Goal: Information Seeking & Learning: Check status

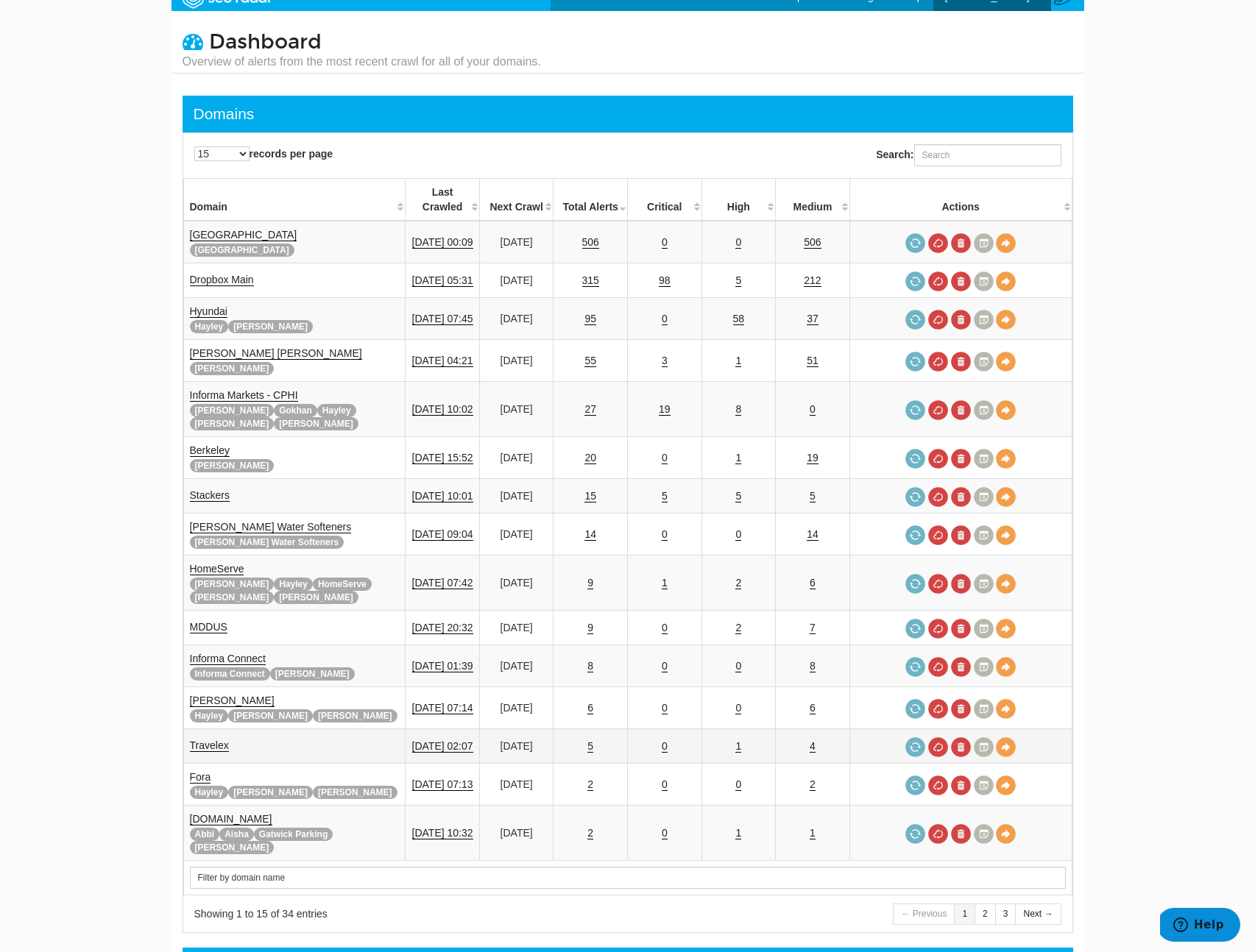
scroll to position [9, 0]
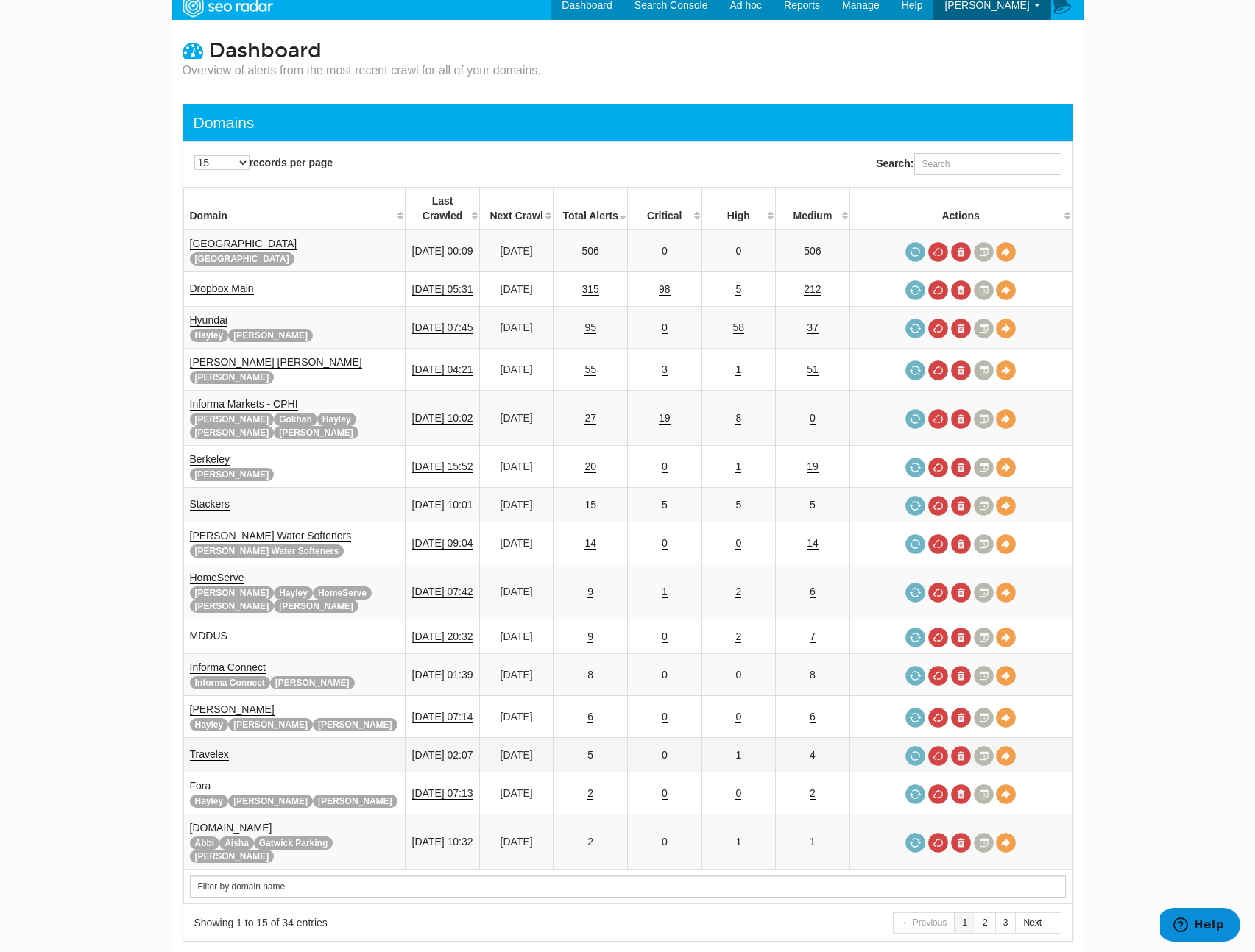
click at [204, 738] on td "Travelex" at bounding box center [294, 755] width 222 height 35
click at [208, 749] on link "Travelex" at bounding box center [209, 755] width 39 height 12
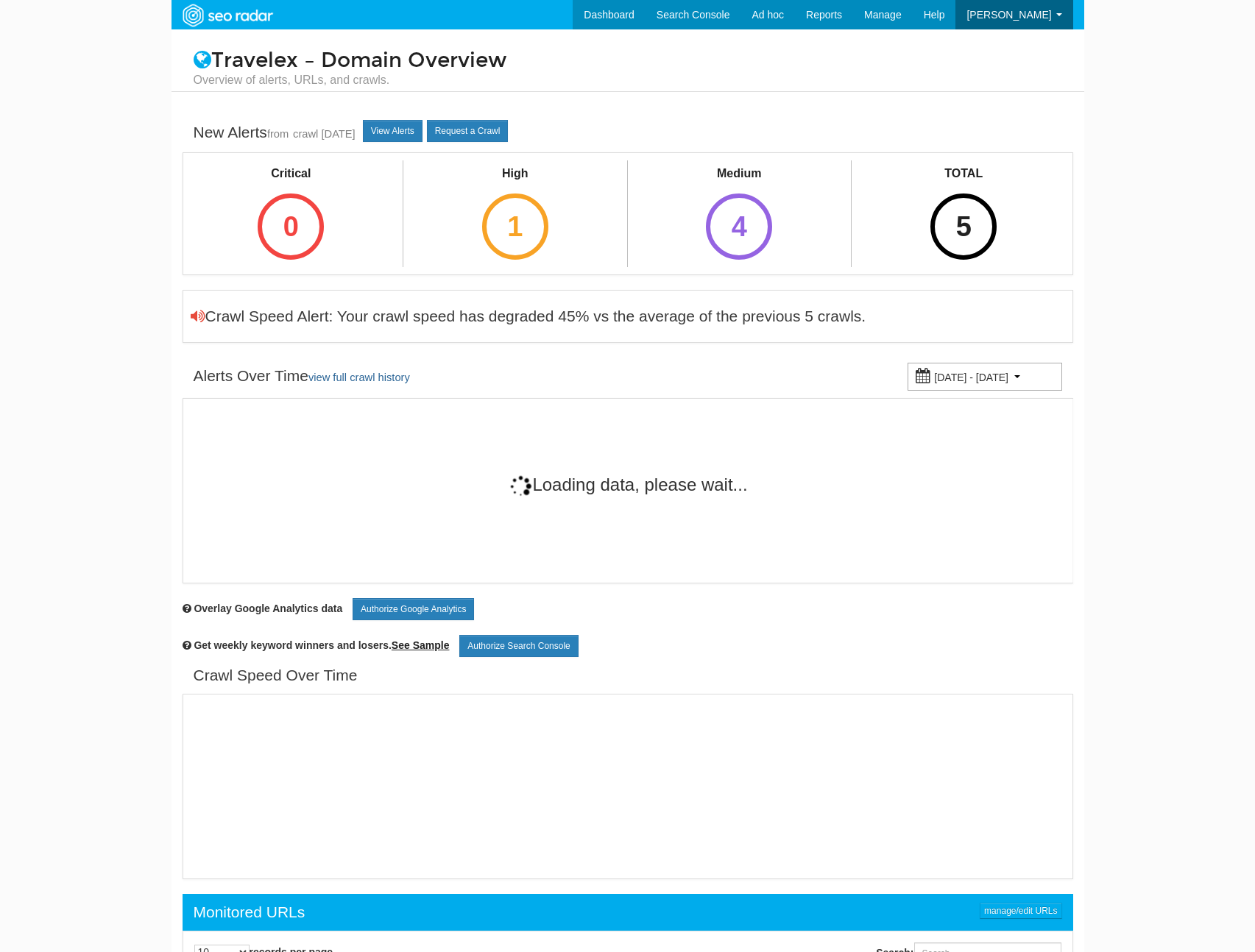
scroll to position [59, 0]
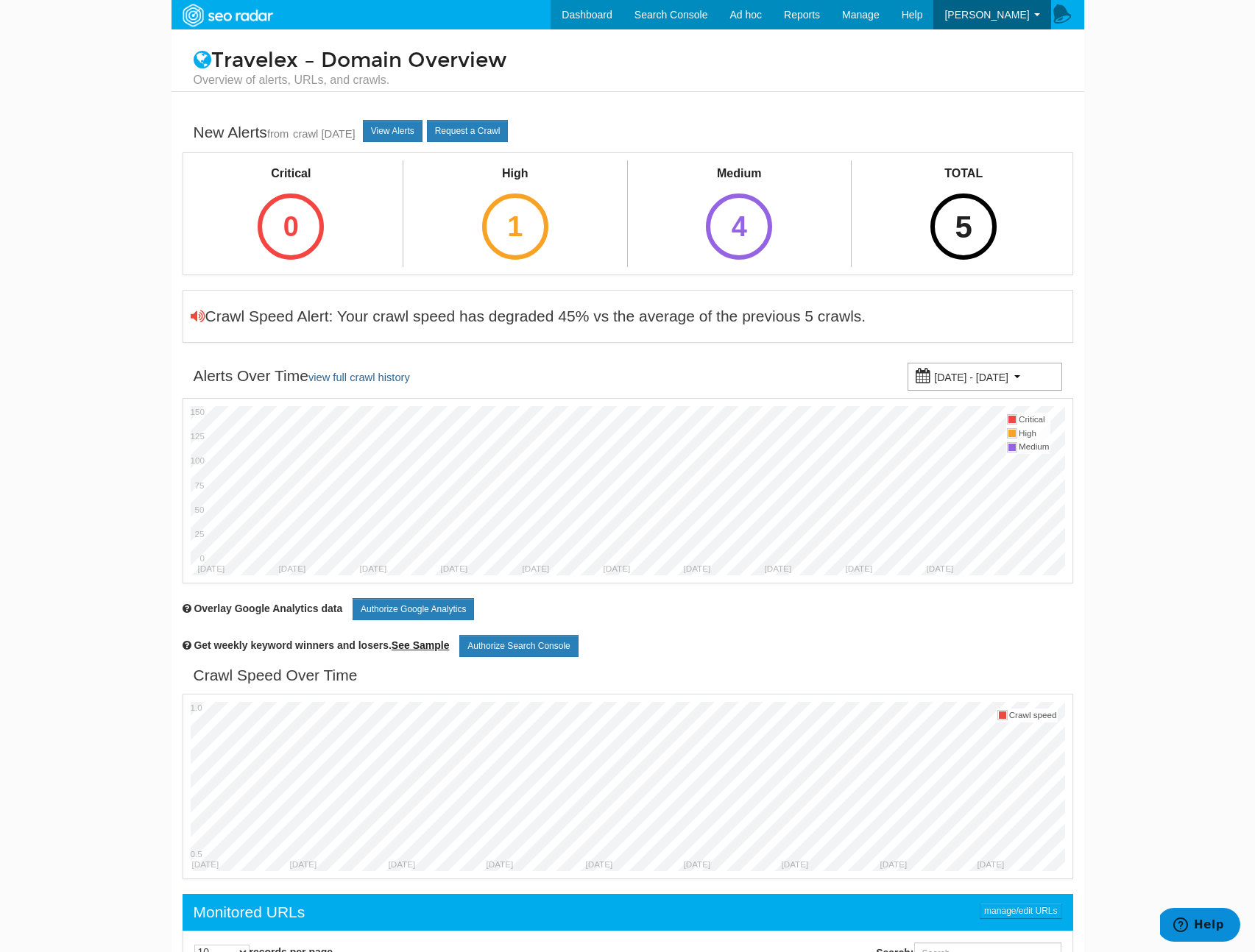
click at [982, 234] on div "5" at bounding box center [964, 226] width 66 height 66
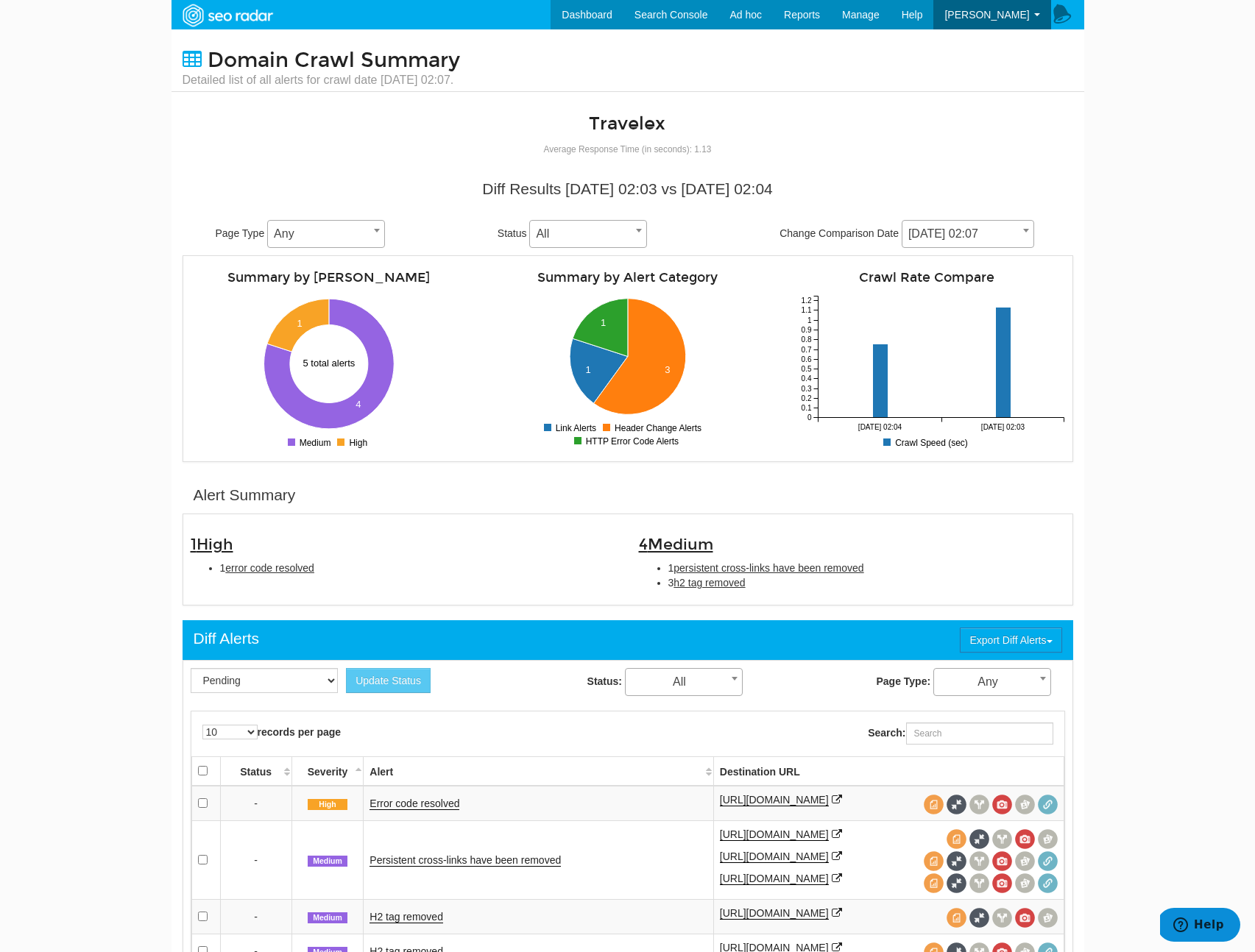
click at [953, 232] on span "[DATE] 02:07" at bounding box center [968, 233] width 131 height 21
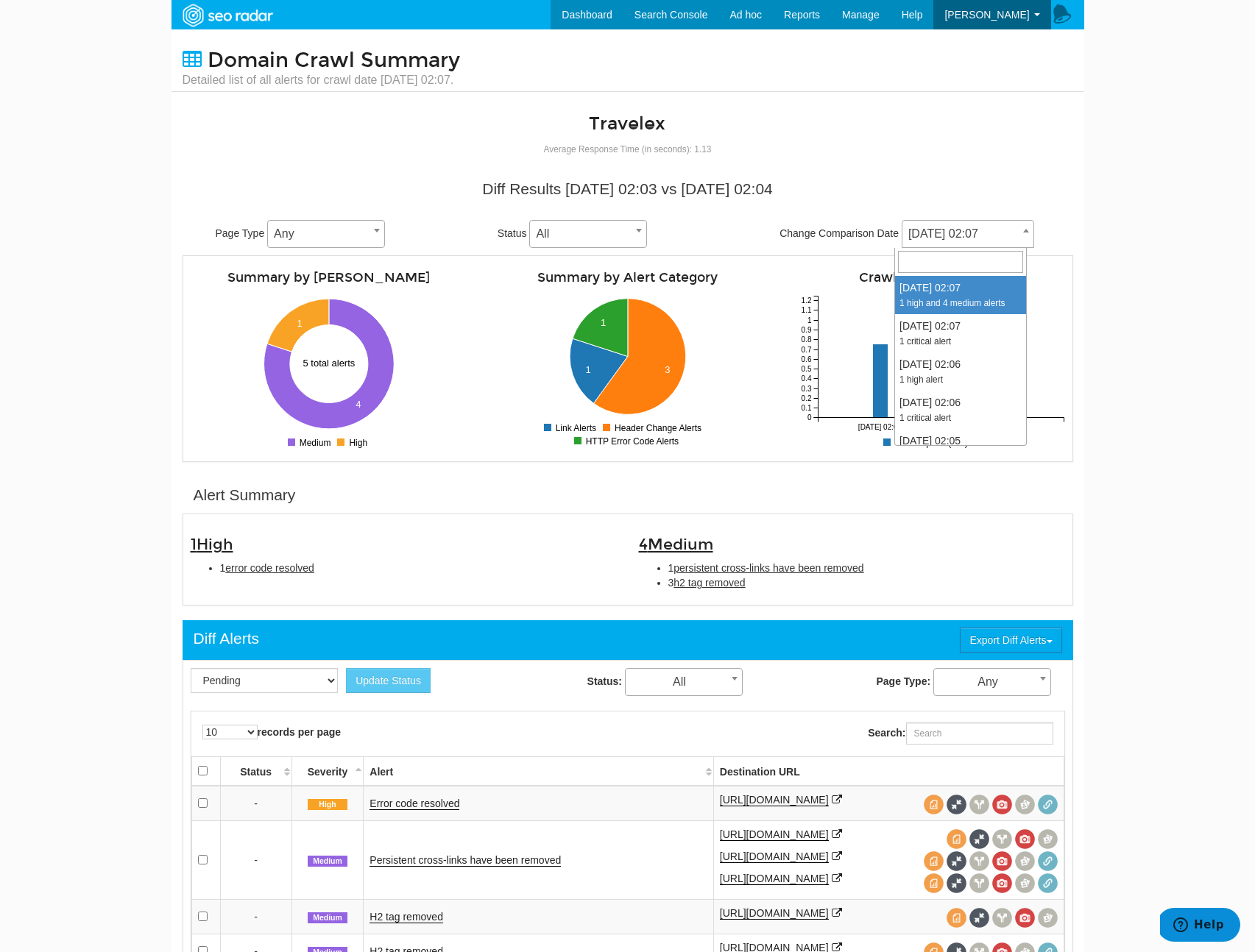
click at [1189, 295] on body "Dashboard Search Console Ad hoc Internet Archive Diff tool Mobile vs. Desktop F…" at bounding box center [628, 476] width 1255 height 952
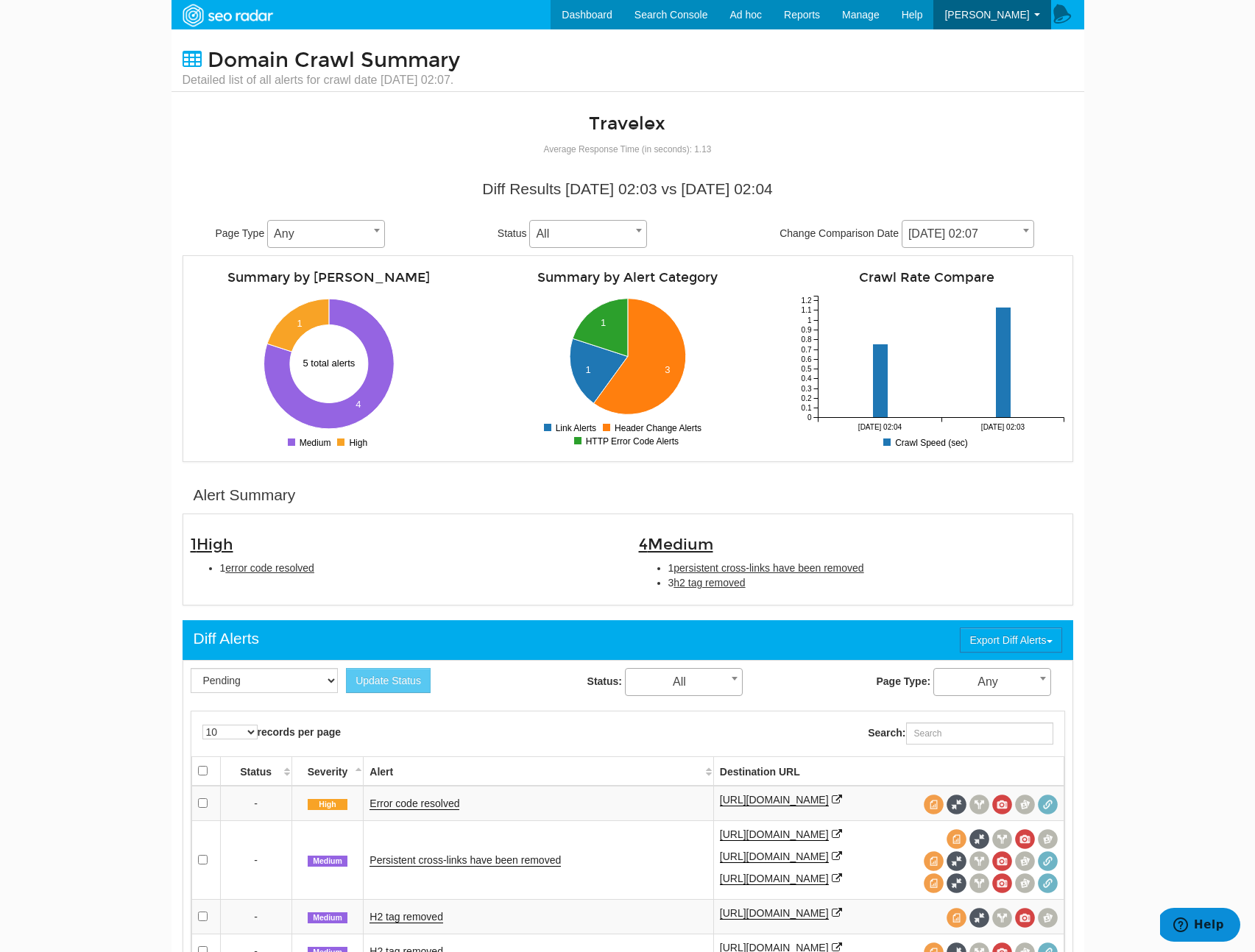
scroll to position [185, 0]
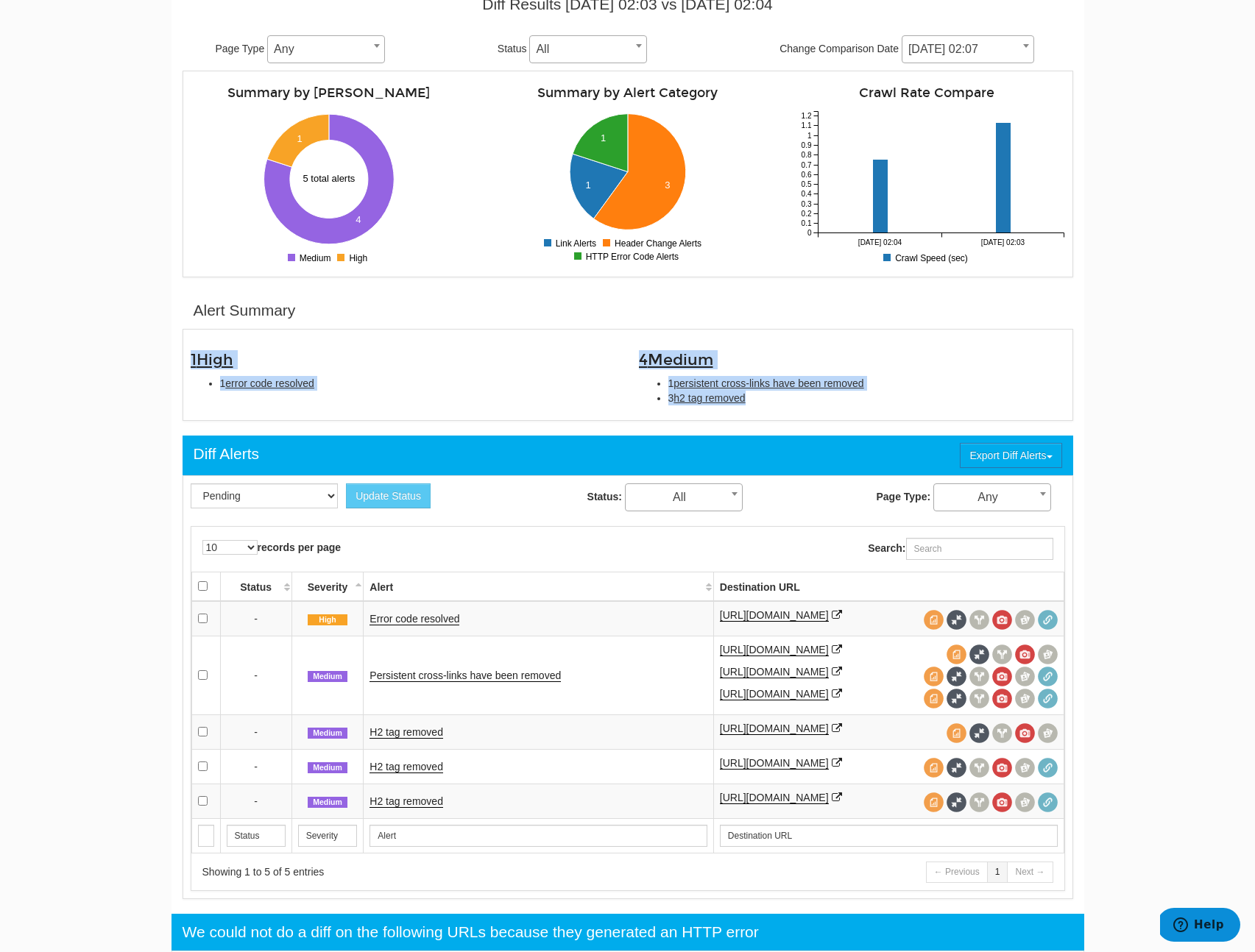
drag, startPoint x: 775, startPoint y: 405, endPoint x: 174, endPoint y: 359, distance: 602.8
click at [174, 359] on div "Alert Summary 1 High 1 error code resolved 4 Medium 1 persistent cross-links ha…" at bounding box center [628, 357] width 913 height 129
copy div "1 High 1 error code resolved 4 Medium 1 persistent cross-links have been remove…"
click at [410, 808] on link "H2 tag removed" at bounding box center [406, 802] width 74 height 12
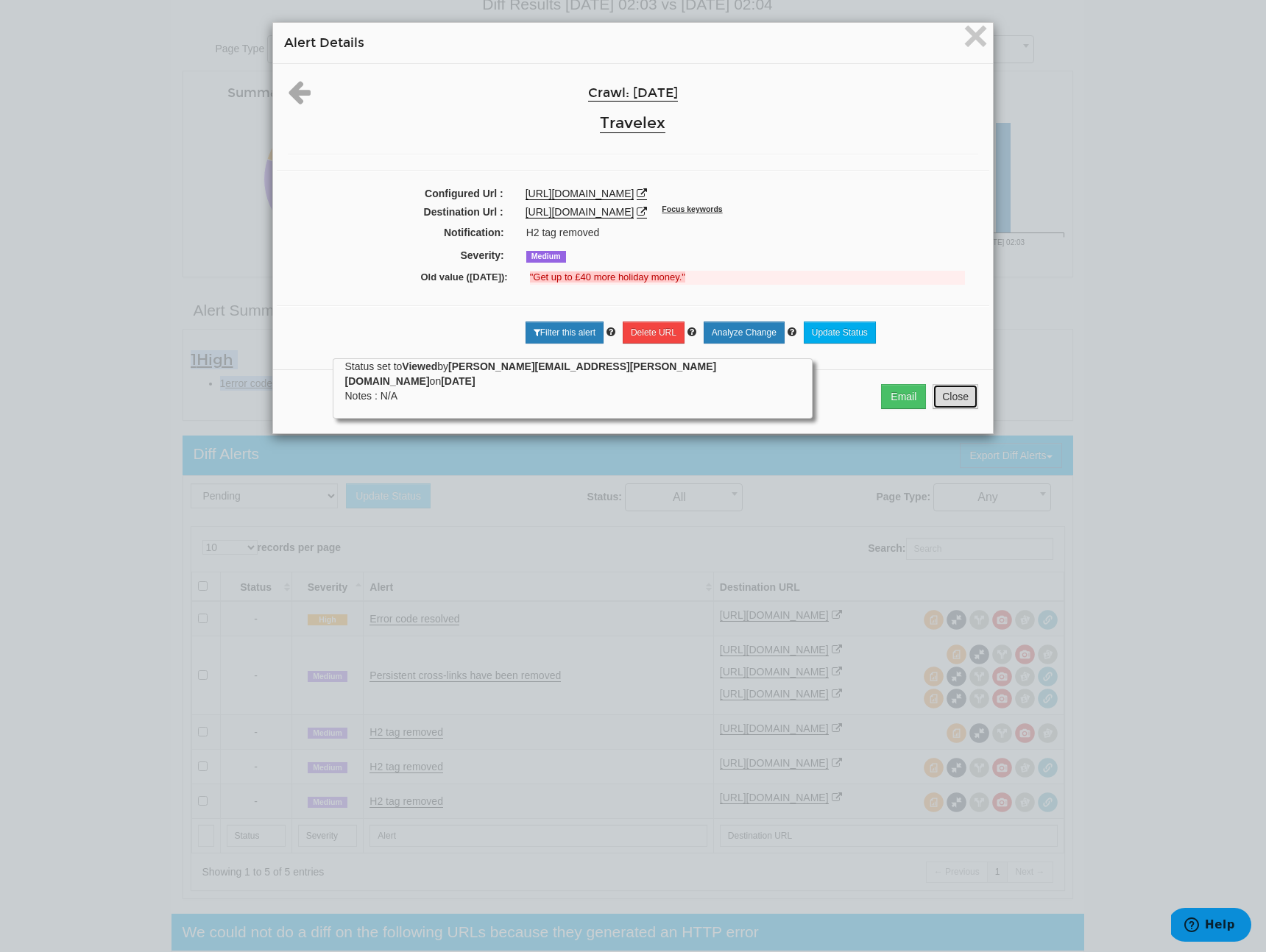
click at [958, 391] on button "Close" at bounding box center [955, 396] width 45 height 25
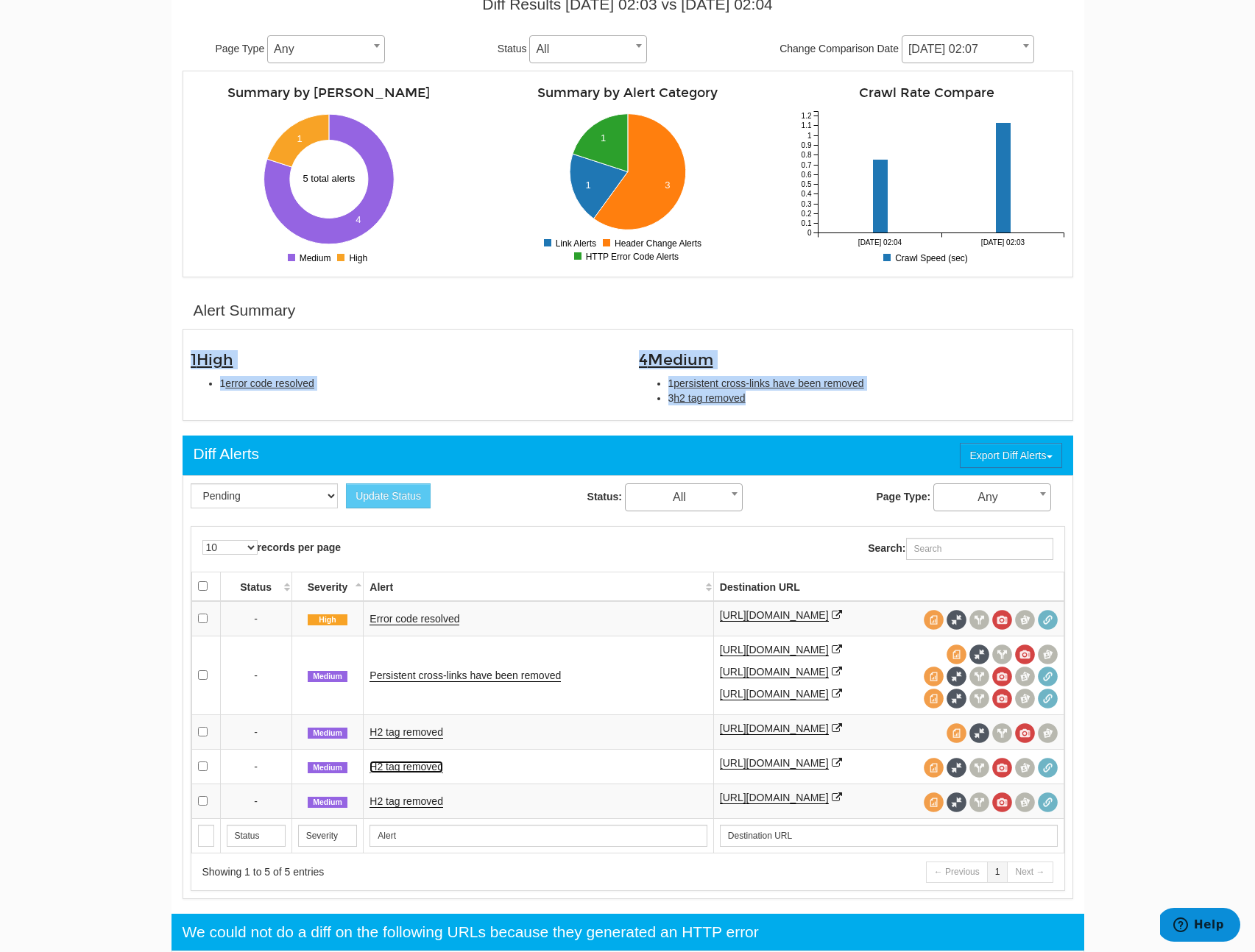
click at [418, 773] on link "H2 tag removed" at bounding box center [406, 767] width 74 height 12
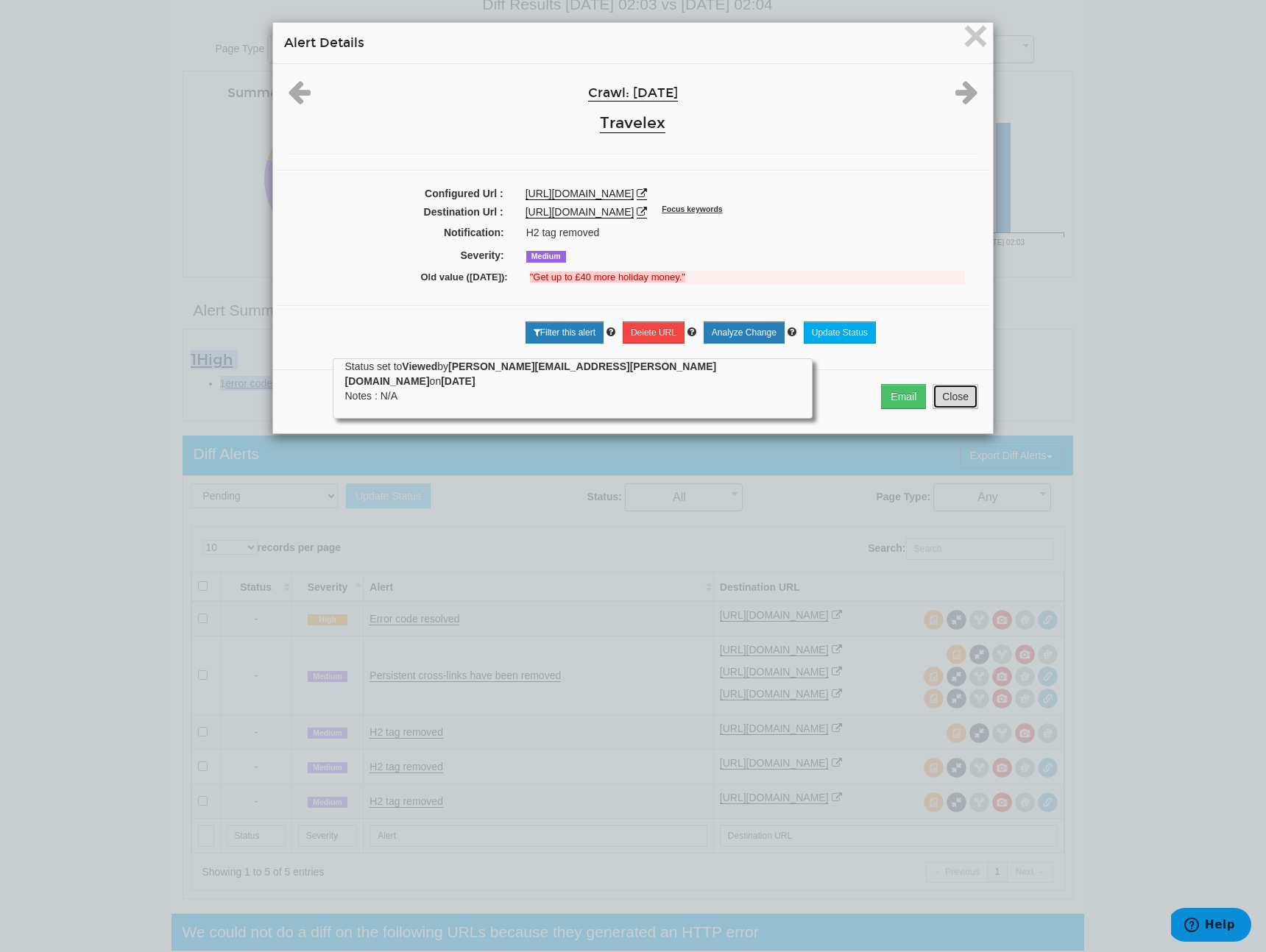
click at [947, 399] on button "Close" at bounding box center [955, 396] width 45 height 25
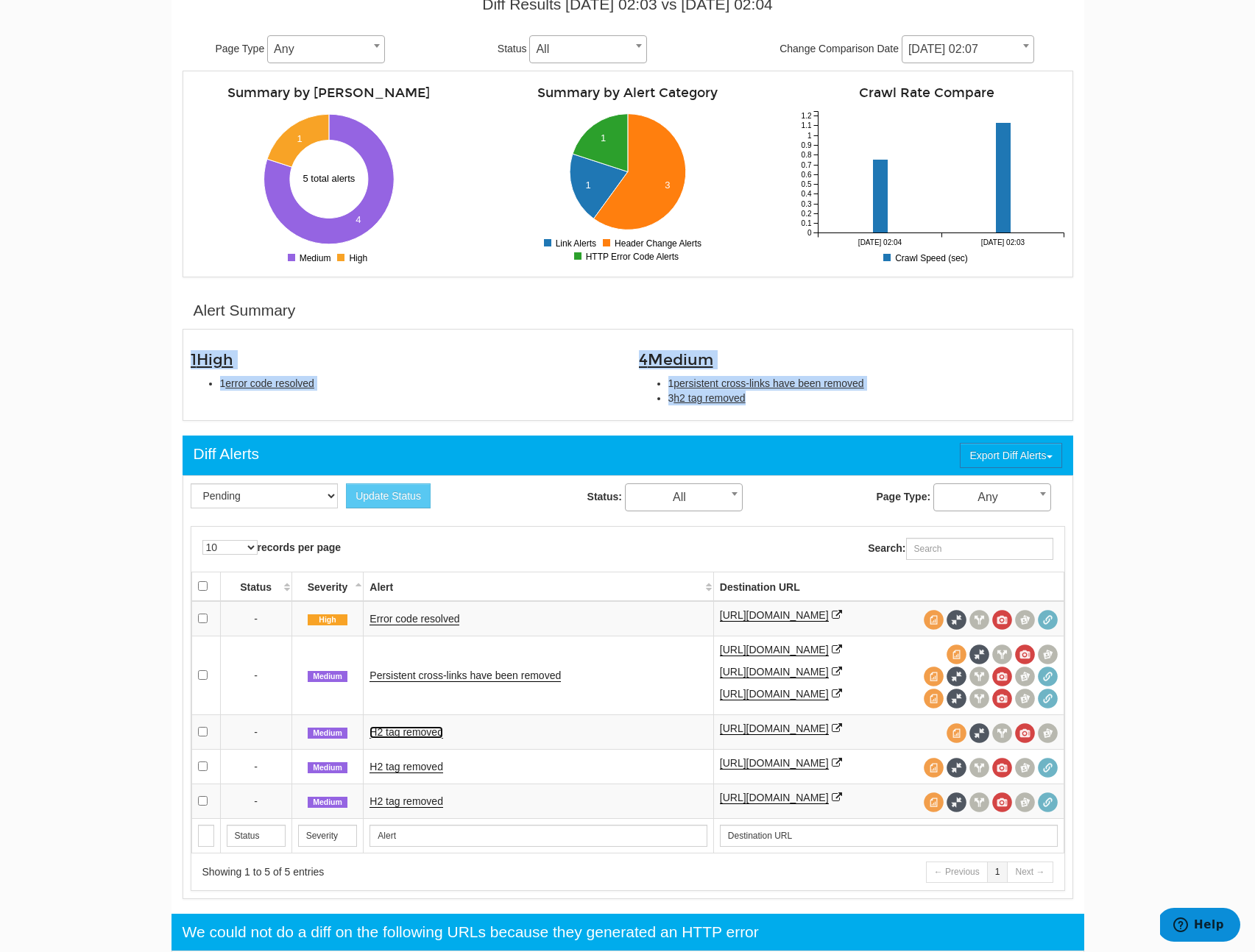
click at [399, 739] on link "H2 tag removed" at bounding box center [406, 732] width 74 height 12
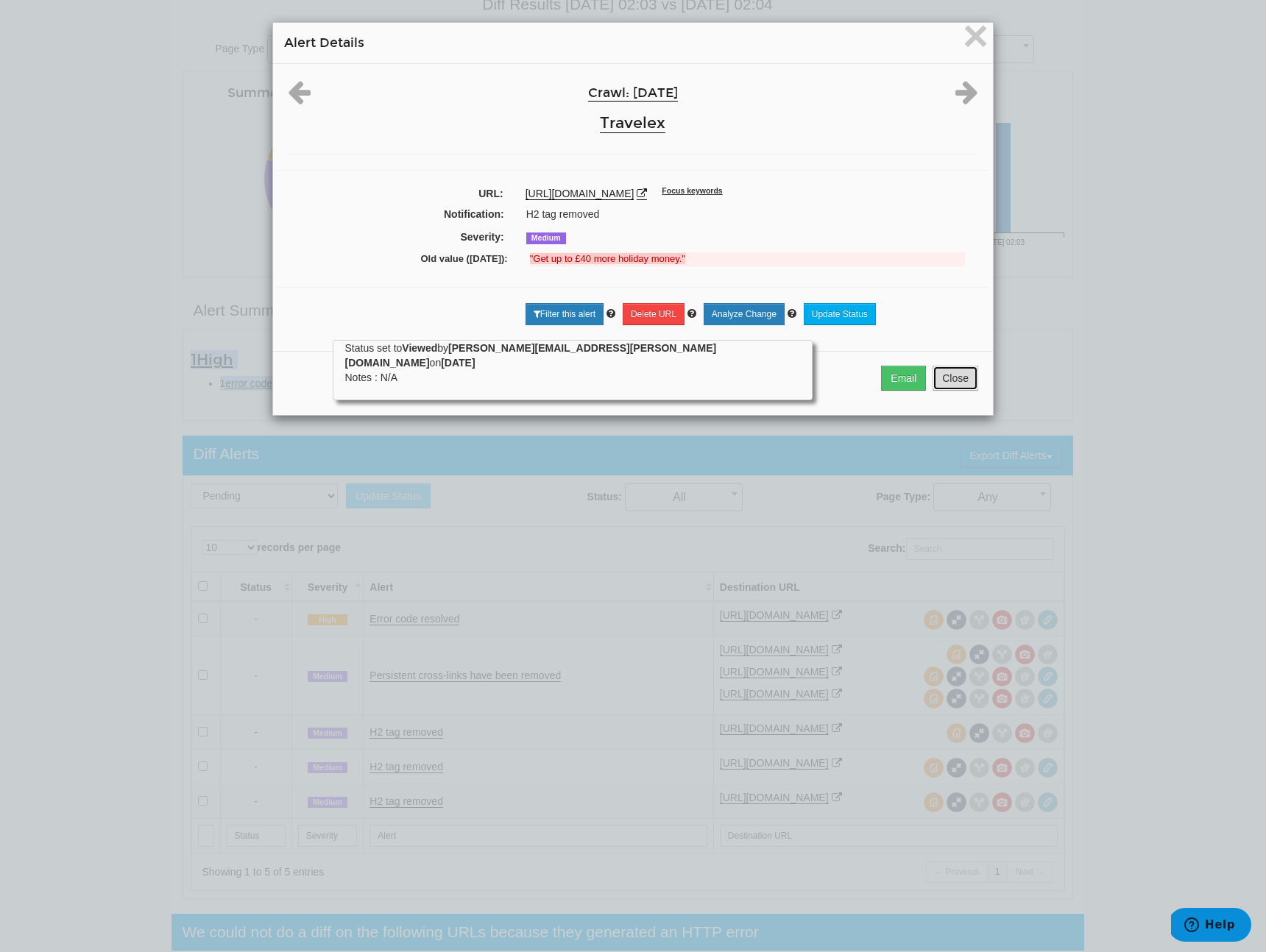
click at [941, 381] on button "Close" at bounding box center [955, 378] width 45 height 25
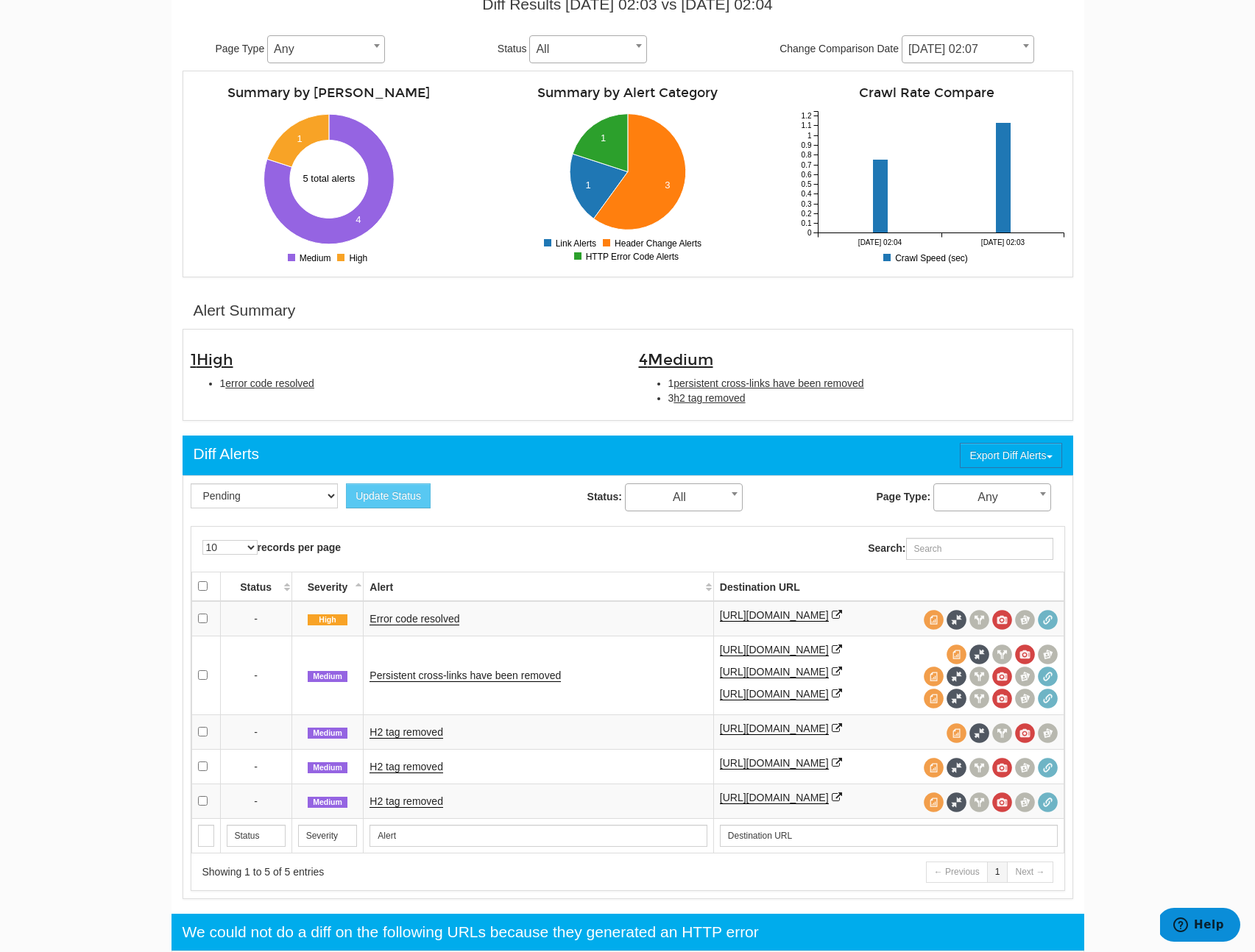
click at [461, 676] on td "Persistent cross-links have been removed" at bounding box center [538, 675] width 349 height 79
click at [461, 679] on link "Persistent cross-links have been removed" at bounding box center [465, 676] width 191 height 12
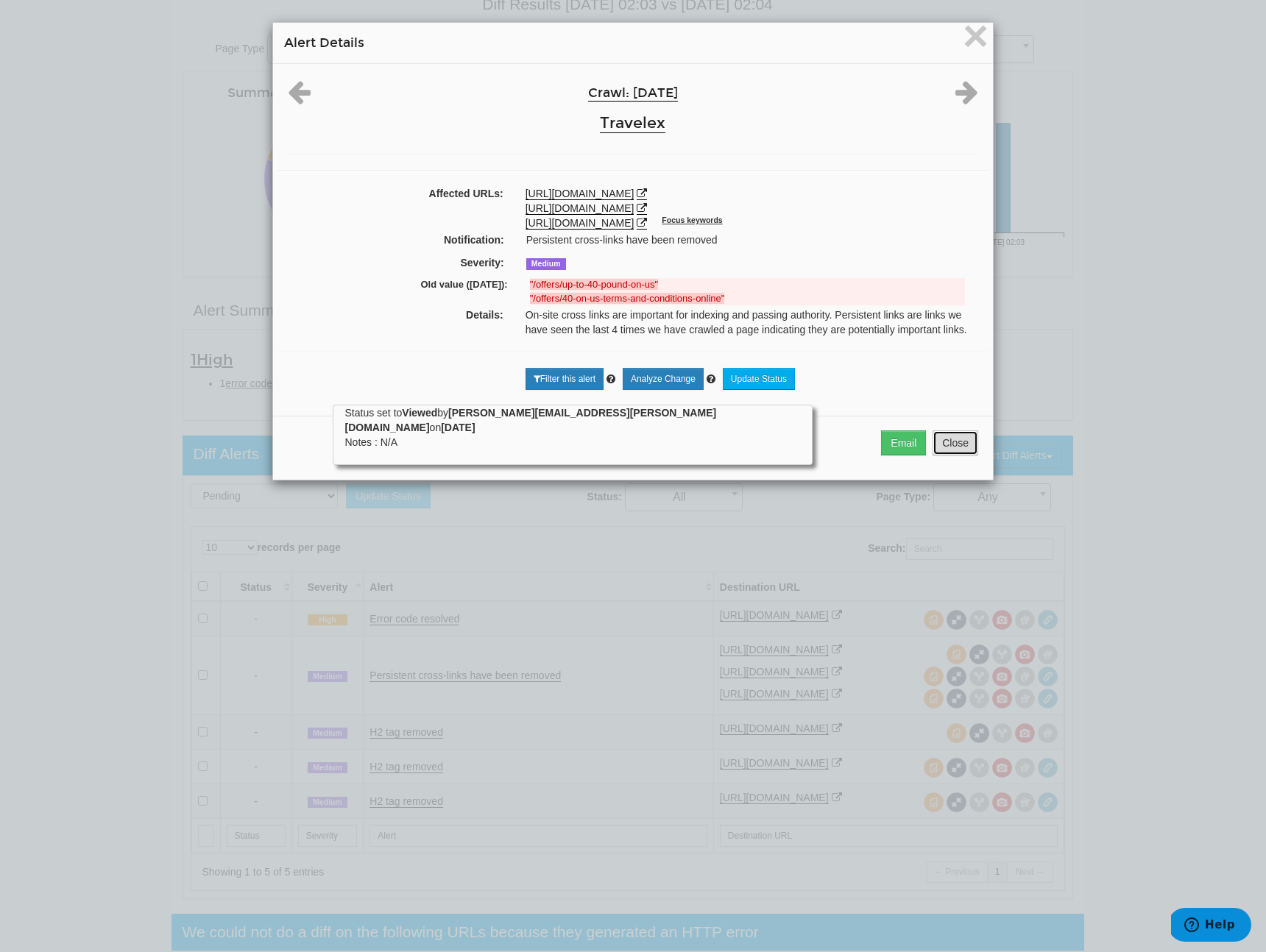
click at [960, 438] on button "Close" at bounding box center [955, 443] width 45 height 25
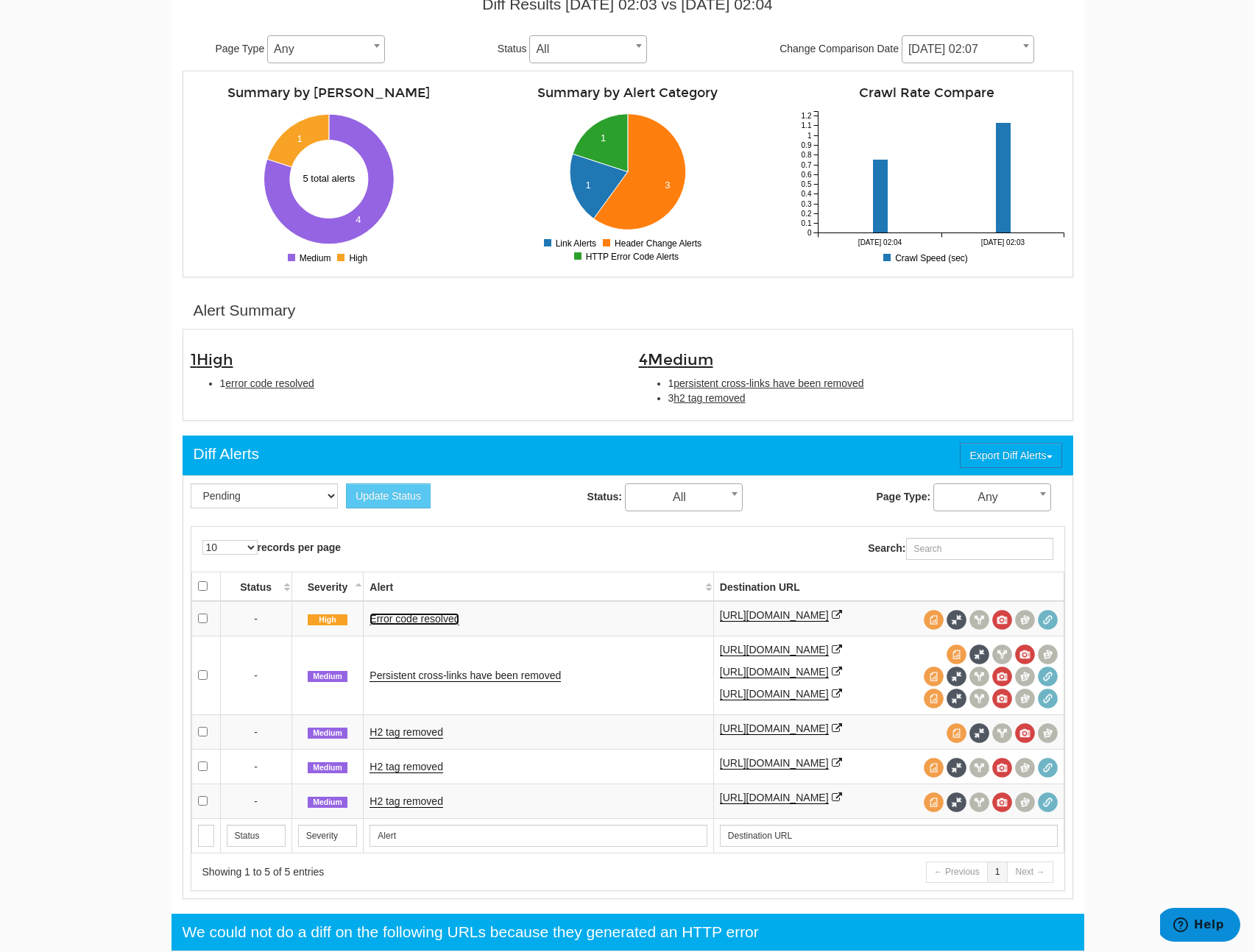
click at [404, 623] on link "Error code resolved" at bounding box center [414, 620] width 90 height 12
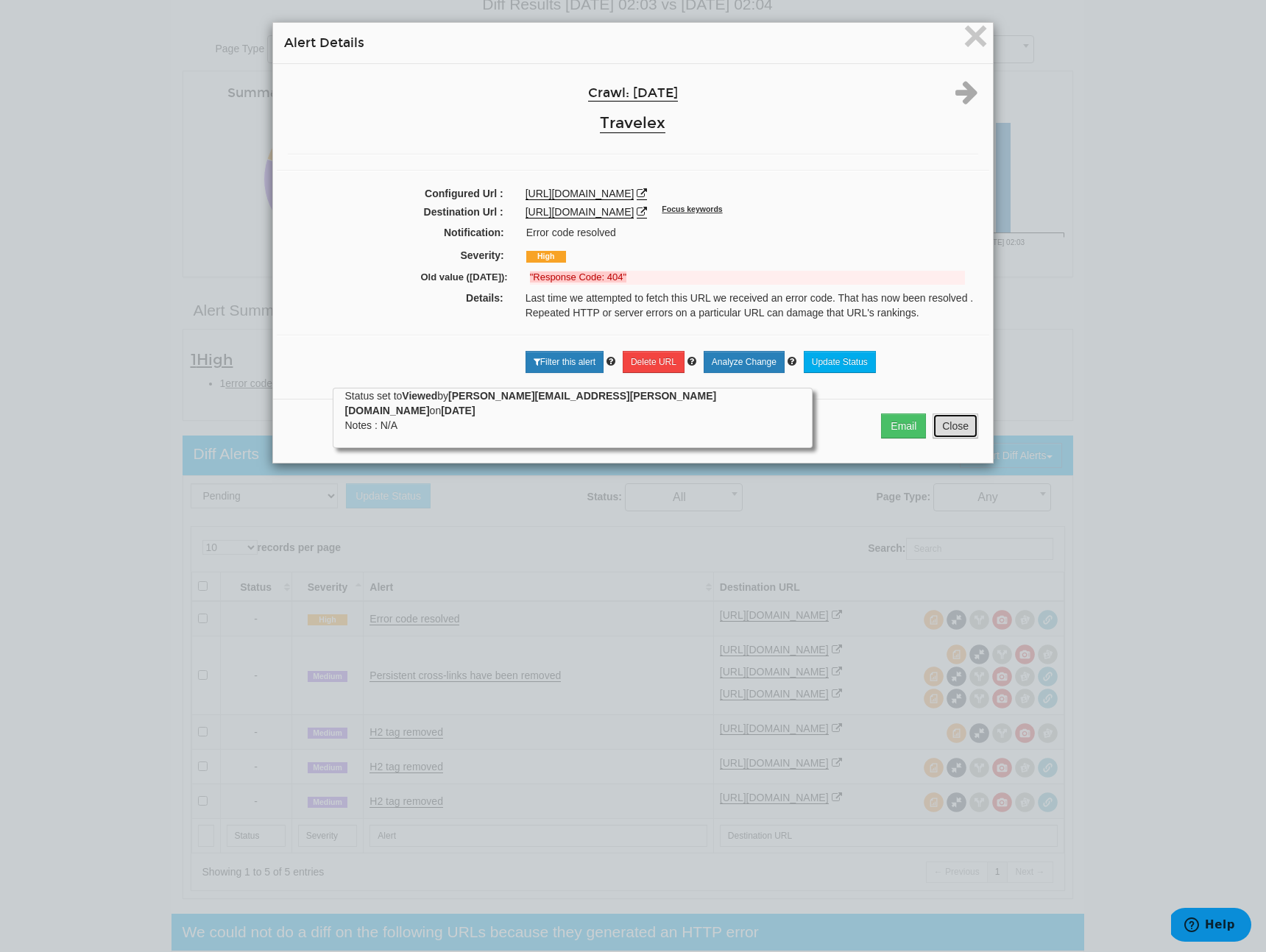
click at [963, 431] on button "Close" at bounding box center [955, 426] width 45 height 25
